Goal: Navigation & Orientation: Understand site structure

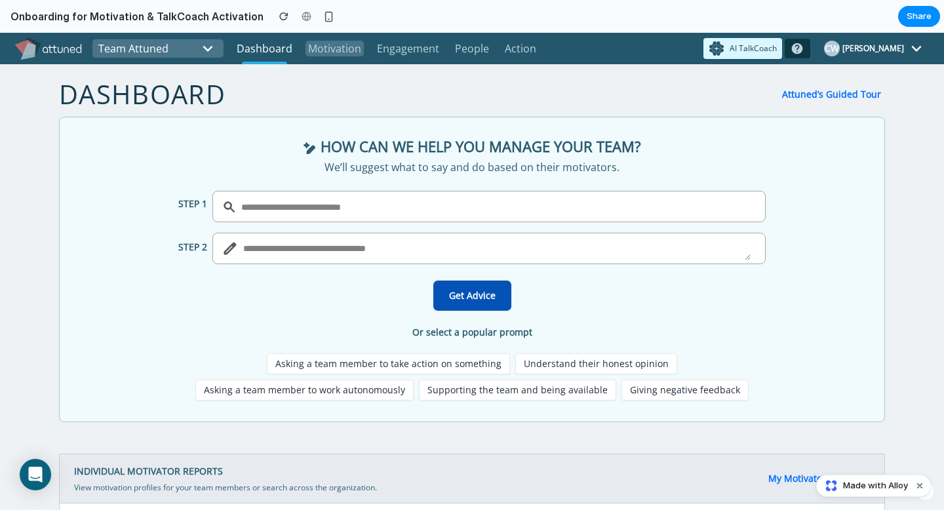
click at [353, 43] on p "Motivation" at bounding box center [334, 49] width 58 height 16
click at [358, 50] on p "Motivation" at bounding box center [334, 49] width 58 height 16
click at [419, 54] on p "Engagement" at bounding box center [408, 49] width 68 height 16
click at [512, 51] on p "Action" at bounding box center [520, 49] width 37 height 16
click at [460, 52] on p "People" at bounding box center [471, 49] width 39 height 16
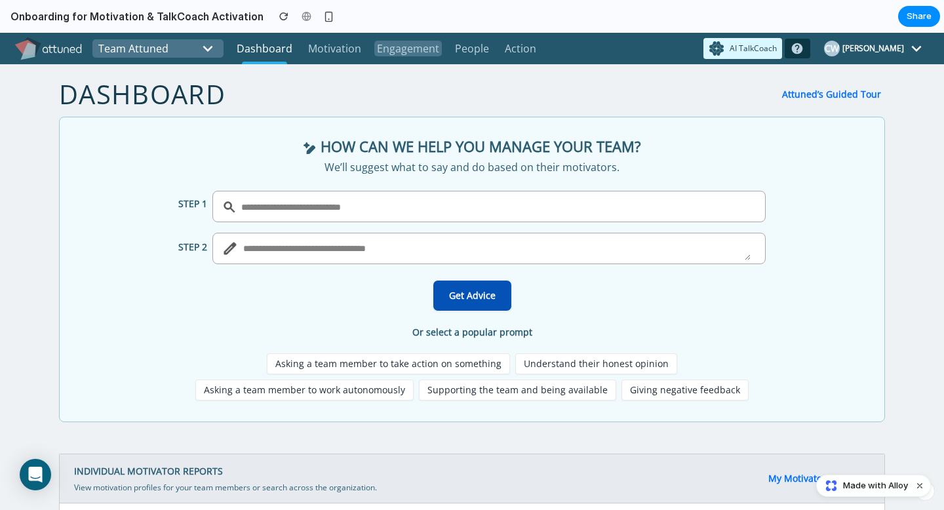
click at [413, 54] on p "Engagement" at bounding box center [408, 49] width 68 height 16
click at [314, 58] on link "Motivation" at bounding box center [334, 48] width 58 height 31
click at [278, 58] on link "Dashboard" at bounding box center [264, 48] width 61 height 31
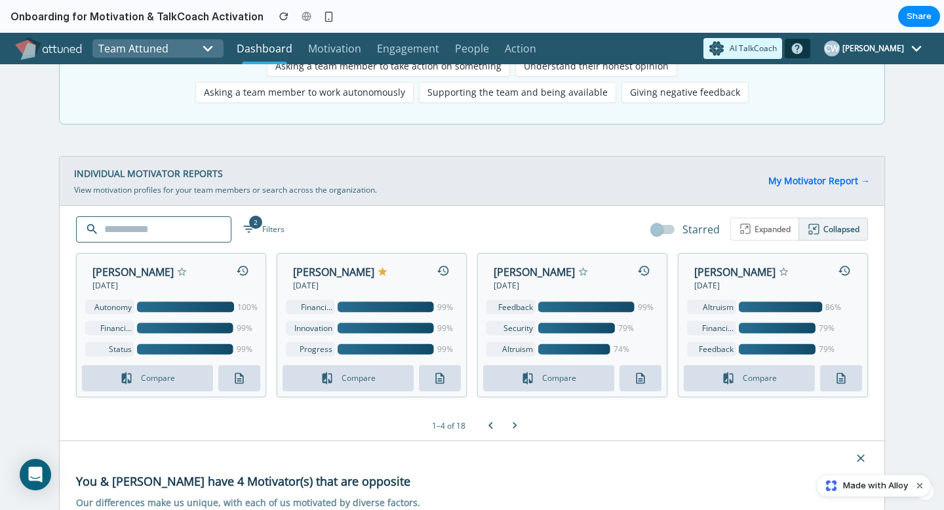
scroll to position [334, 0]
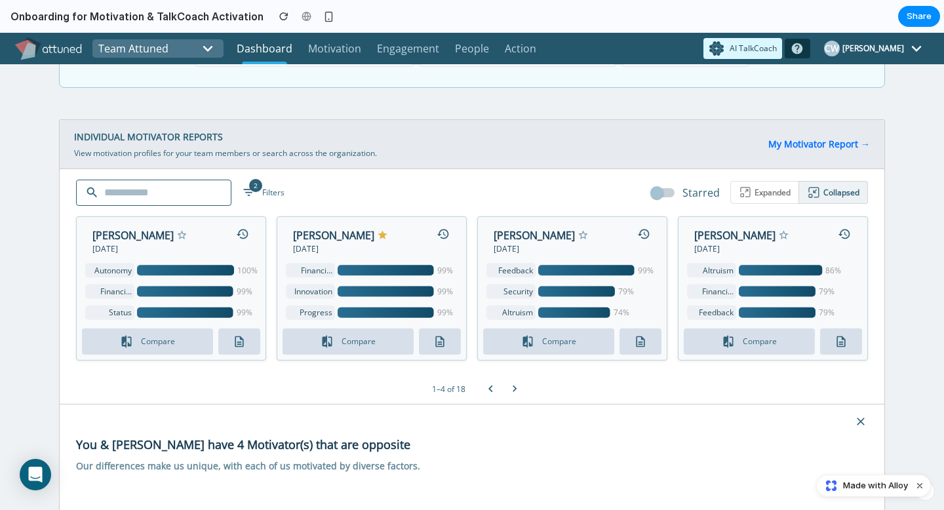
click at [872, 491] on span "Made with Alloy" at bounding box center [875, 485] width 65 height 13
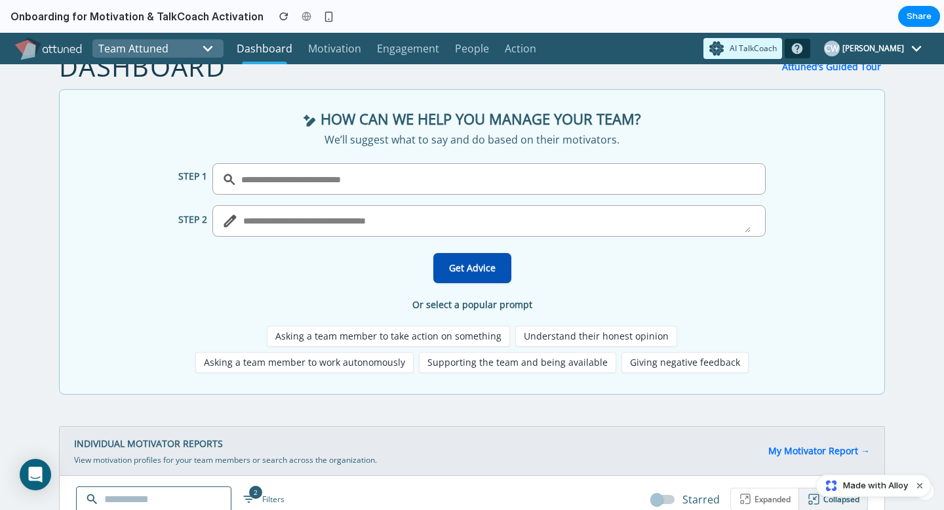
scroll to position [0, 0]
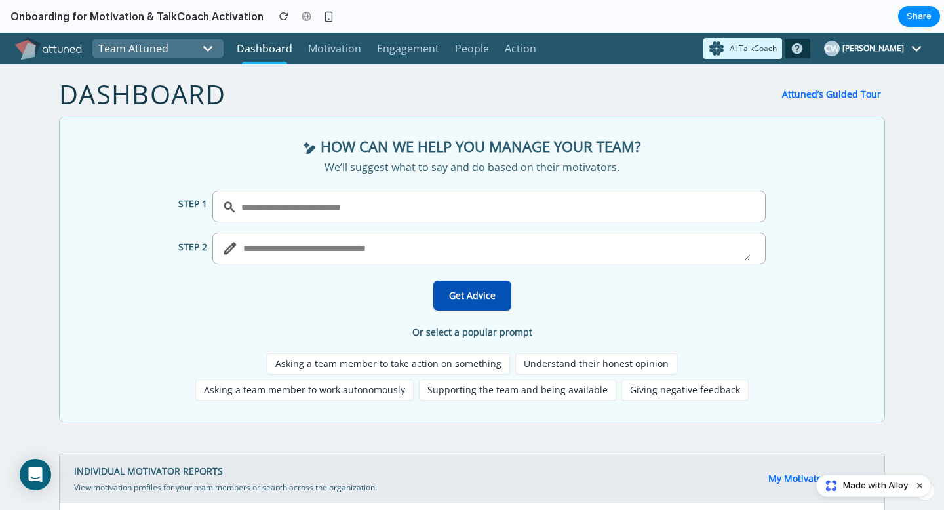
click at [807, 96] on button "Attuned’s Guided Tour" at bounding box center [831, 94] width 107 height 13
click at [325, 47] on p "Motivation" at bounding box center [334, 49] width 58 height 16
click at [419, 49] on p "Engagement" at bounding box center [408, 49] width 68 height 16
click at [482, 50] on p "People" at bounding box center [471, 49] width 39 height 16
click at [519, 50] on p "Action" at bounding box center [520, 49] width 37 height 16
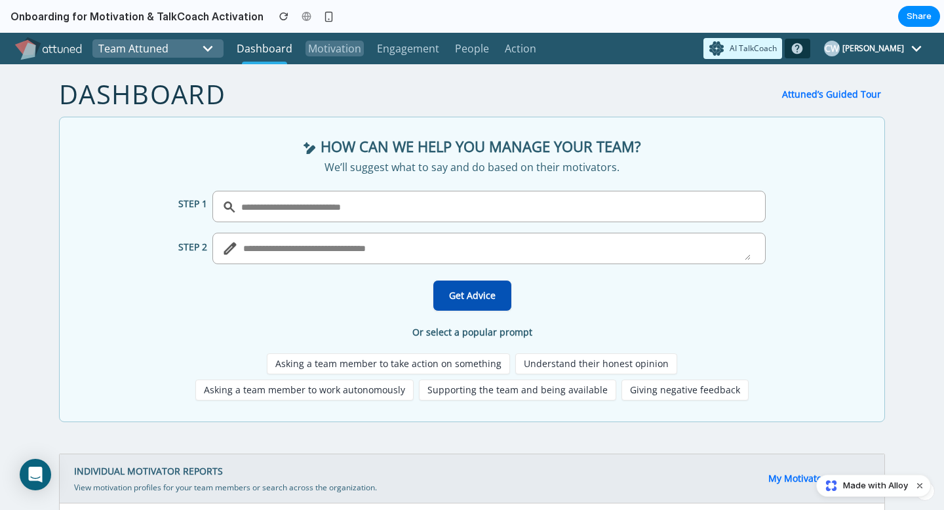
click at [326, 45] on p "Motivation" at bounding box center [334, 49] width 58 height 16
click at [484, 48] on p "People" at bounding box center [471, 49] width 39 height 16
click at [323, 16] on div "button" at bounding box center [328, 16] width 11 height 11
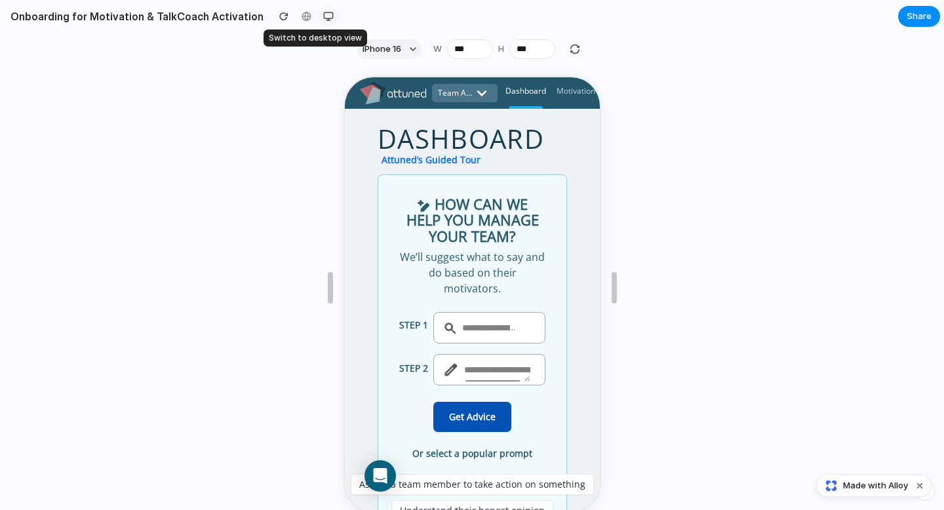
click at [323, 18] on div "button" at bounding box center [328, 16] width 10 height 10
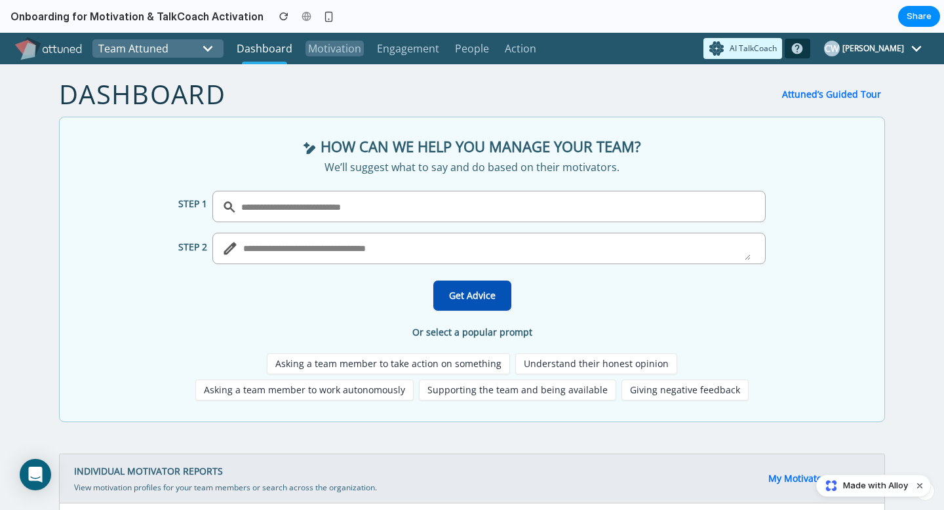
click at [351, 51] on p "Motivation" at bounding box center [334, 49] width 58 height 16
click at [414, 50] on p "Engagement" at bounding box center [408, 49] width 68 height 16
click at [502, 58] on link "Action" at bounding box center [520, 48] width 37 height 31
click at [456, 58] on link "People" at bounding box center [471, 48] width 39 height 31
click at [467, 49] on p "People" at bounding box center [471, 49] width 39 height 16
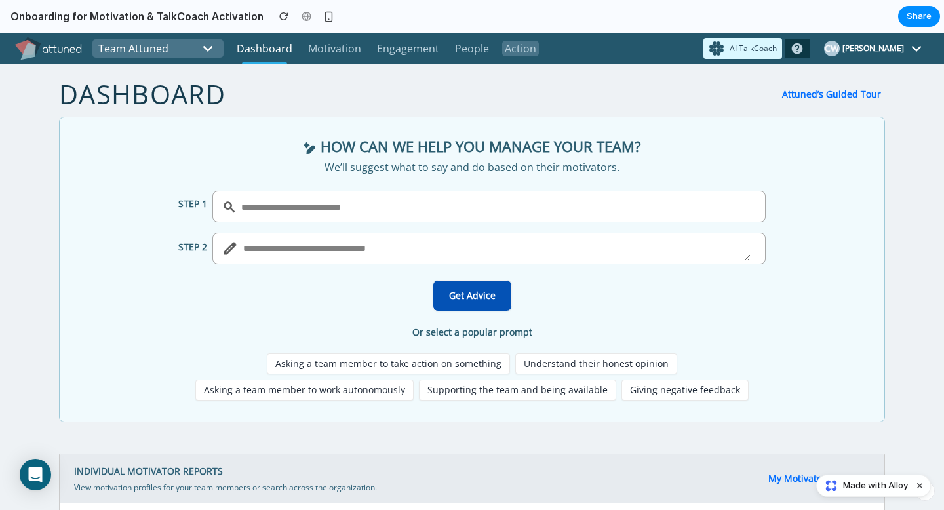
click at [523, 59] on link "Action" at bounding box center [520, 48] width 37 height 31
click at [854, 88] on button "Attuned’s Guided Tour" at bounding box center [831, 94] width 107 height 13
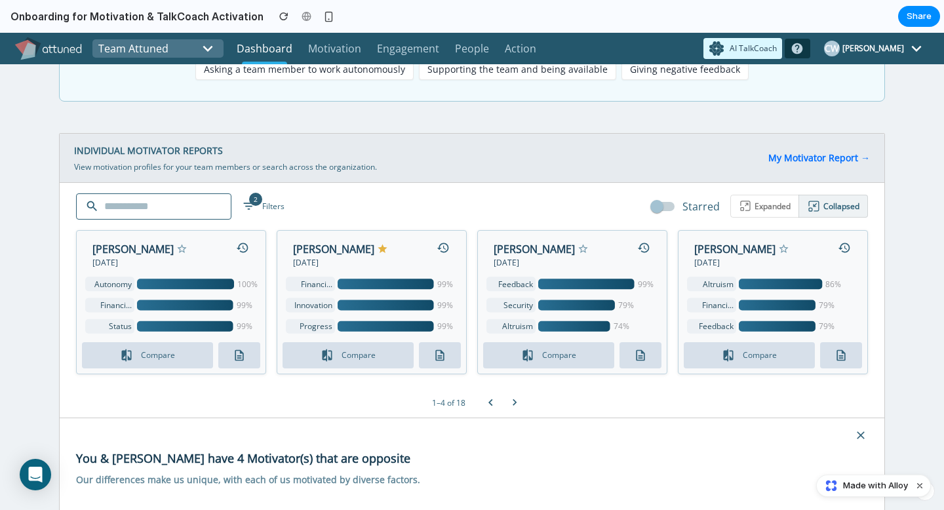
scroll to position [322, 0]
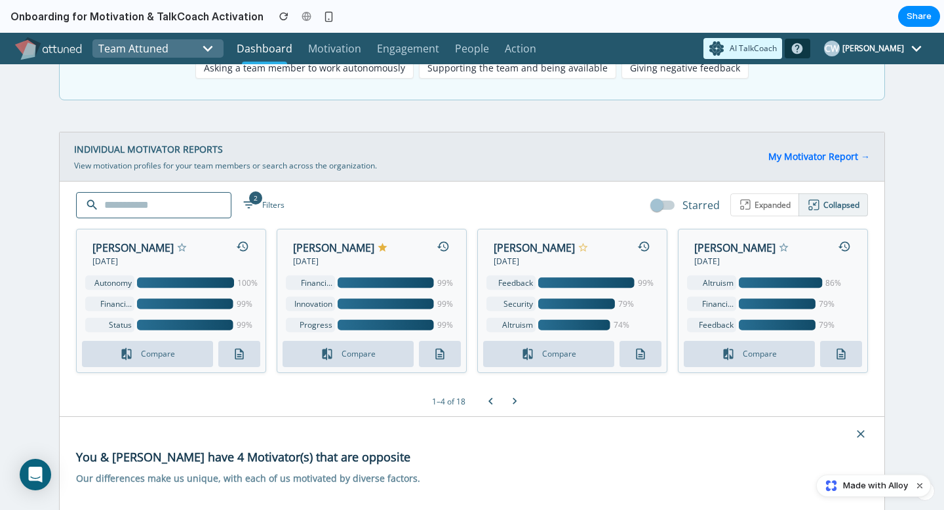
click at [577, 249] on icon "button" at bounding box center [582, 247] width 11 height 11
click at [577, 245] on icon "button" at bounding box center [582, 247] width 11 height 11
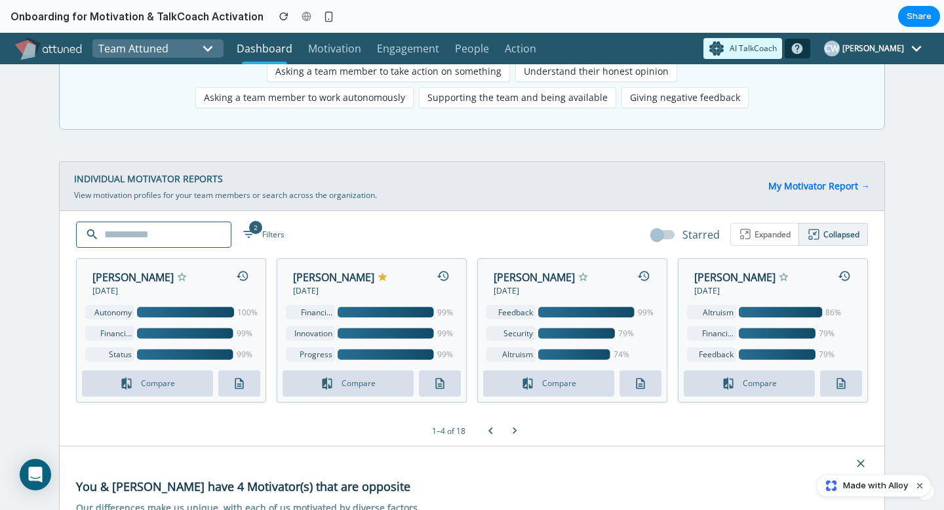
scroll to position [0, 0]
